Goal: Information Seeking & Learning: Learn about a topic

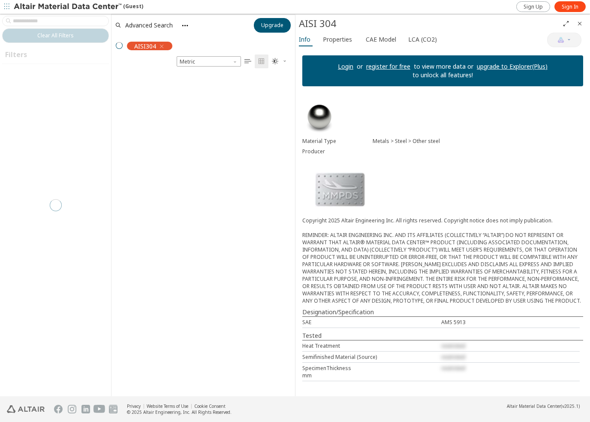
scroll to position [322, 177]
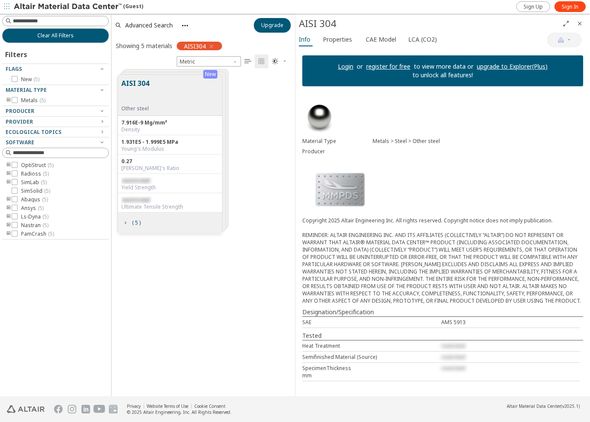
click at [144, 84] on button "AISI 304" at bounding box center [135, 91] width 28 height 27
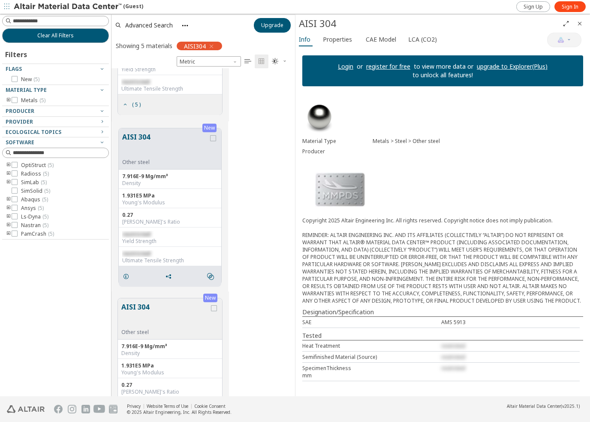
scroll to position [214, 0]
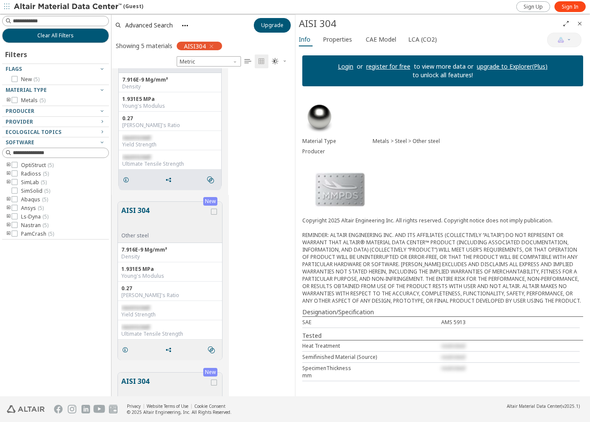
click at [157, 136] on div "restricted" at bounding box center [170, 137] width 96 height 7
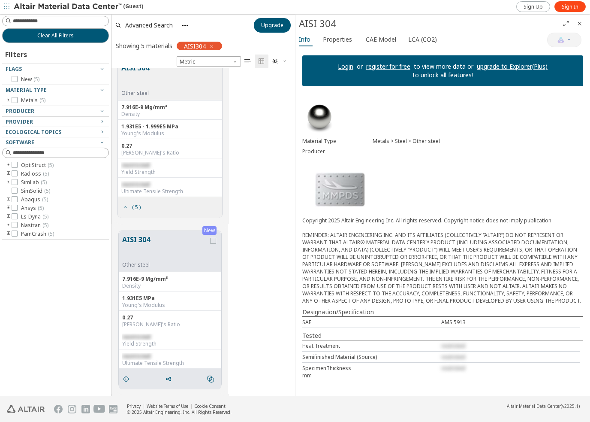
scroll to position [0, 0]
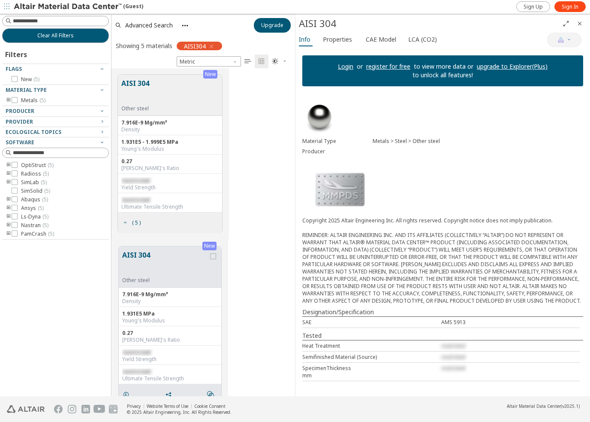
click at [141, 255] on button "AISI 304" at bounding box center [165, 263] width 86 height 27
click at [136, 83] on button "AISI 304" at bounding box center [135, 91] width 28 height 27
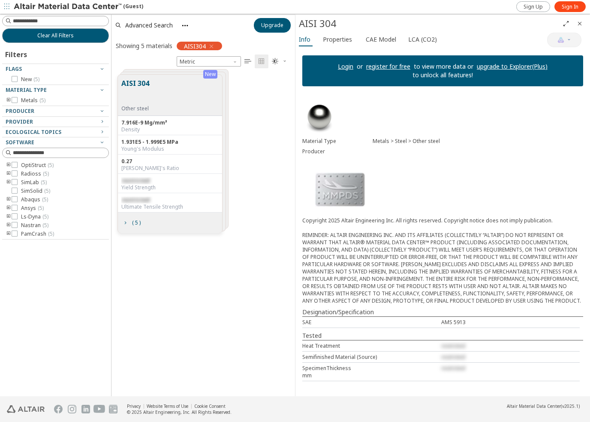
click at [136, 83] on button "AISI 304" at bounding box center [135, 91] width 28 height 27
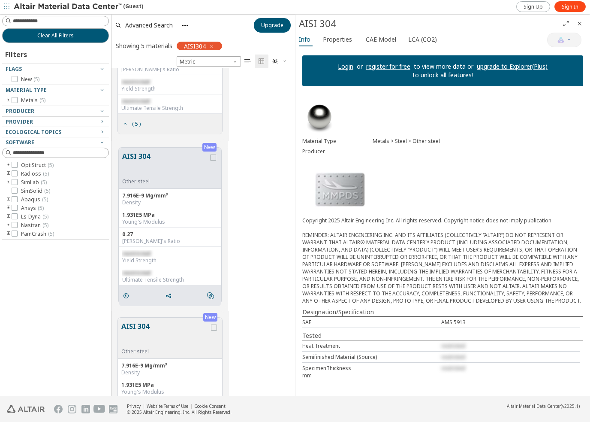
scroll to position [172, 0]
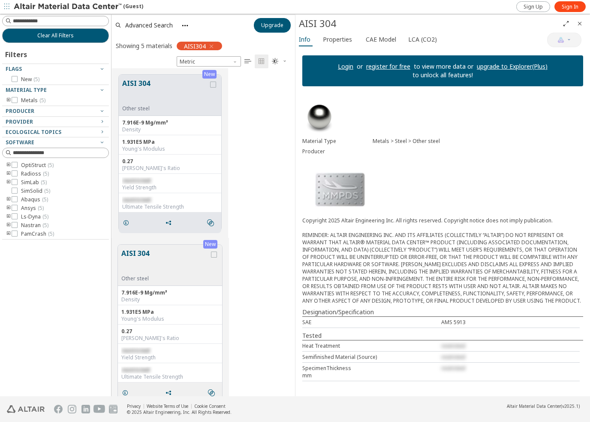
click at [144, 252] on button "AISI 304" at bounding box center [165, 261] width 88 height 27
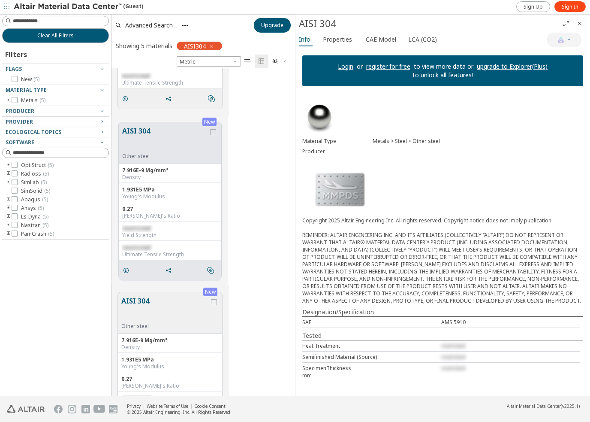
scroll to position [300, 0]
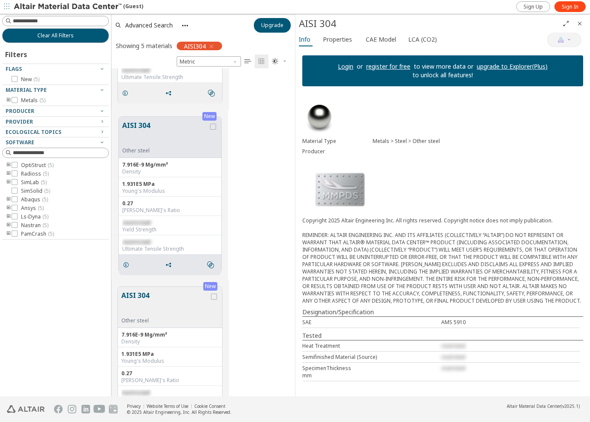
click at [136, 296] on button "AISI 304" at bounding box center [165, 303] width 88 height 27
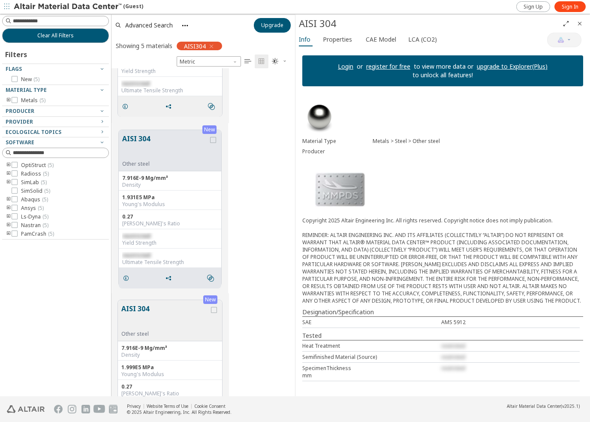
scroll to position [472, 0]
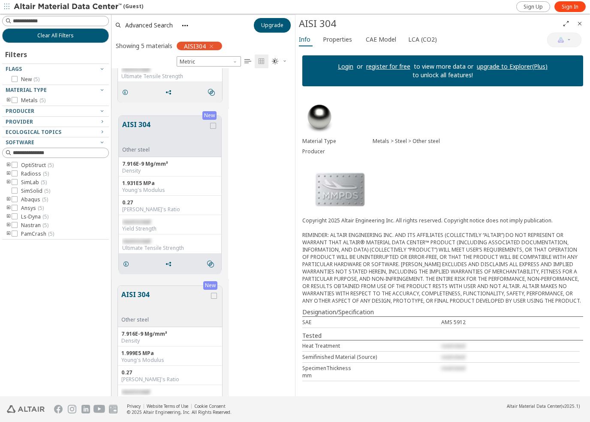
click at [143, 293] on button "AISI 304" at bounding box center [165, 302] width 88 height 27
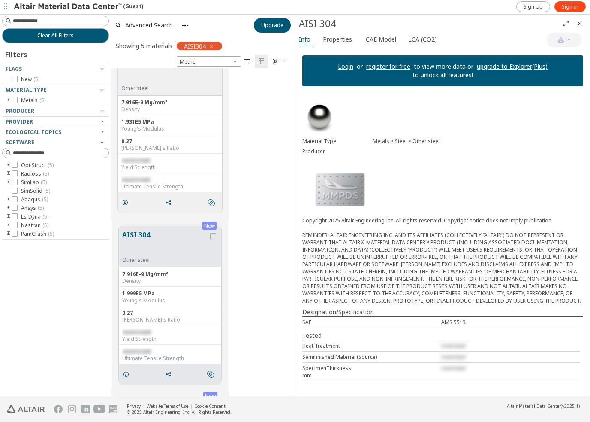
scroll to position [643, 0]
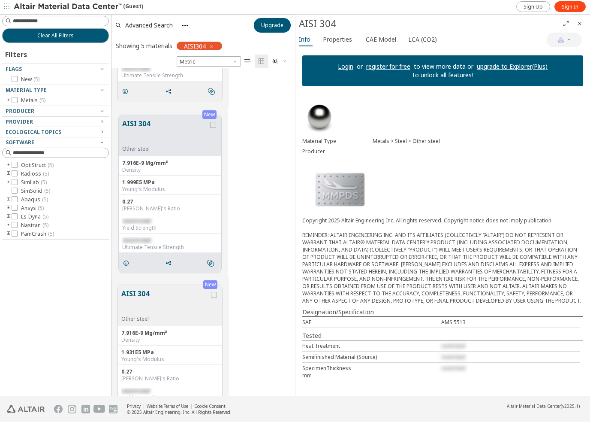
click at [353, 67] on link "Login" at bounding box center [345, 66] width 15 height 8
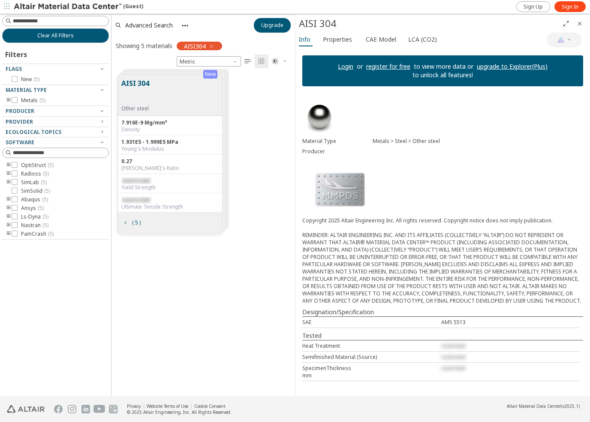
scroll to position [7, 7]
